Goal: Task Accomplishment & Management: Complete application form

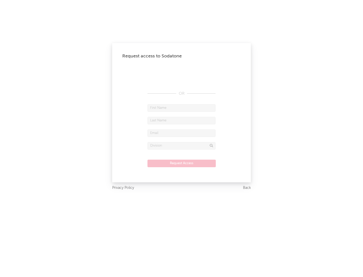
click at [182, 108] on input "text" at bounding box center [181, 108] width 68 height 8
type input "[PERSON_NAME]"
click at [182, 121] on input "text" at bounding box center [181, 121] width 68 height 8
type input "[PERSON_NAME]"
click at [182, 133] on input "text" at bounding box center [181, 134] width 68 height 8
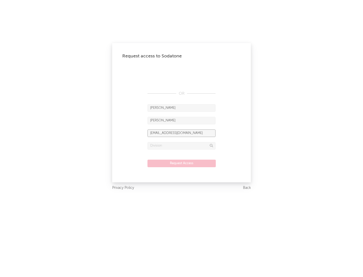
type input "[EMAIL_ADDRESS][DOMAIN_NAME]"
click at [182, 146] on input "text" at bounding box center [181, 146] width 68 height 8
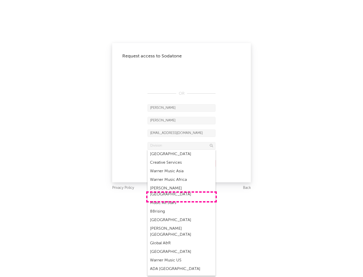
click at [182, 199] on div "Music All Stars" at bounding box center [181, 203] width 68 height 9
type input "Music All Stars"
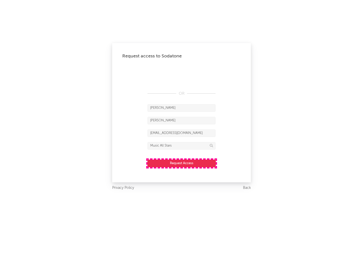
click at [182, 163] on button "Request Access" at bounding box center [181, 164] width 68 height 8
